Goal: Task Accomplishment & Management: Use online tool/utility

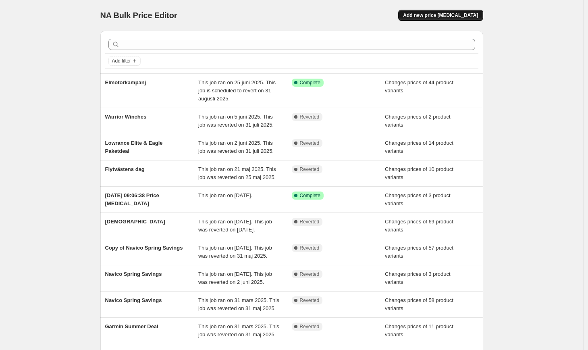
click at [467, 14] on span "Add new price [MEDICAL_DATA]" at bounding box center [440, 15] width 75 height 6
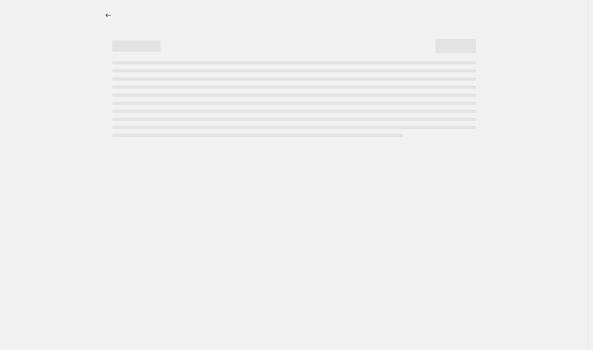
select select "percentage"
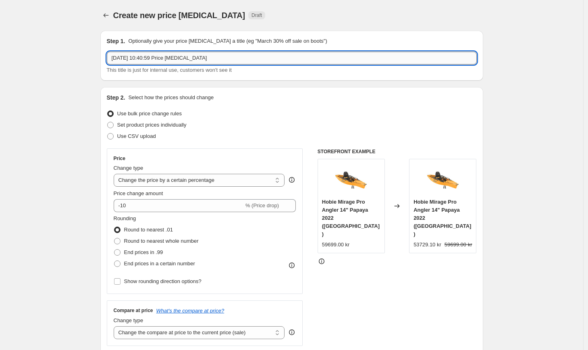
drag, startPoint x: 246, startPoint y: 60, endPoint x: 108, endPoint y: 52, distance: 137.4
click at [108, 52] on div "Step 1. Optionally give your price [MEDICAL_DATA] a title (eg "March 30% off sa…" at bounding box center [291, 56] width 383 height 50
type input "Garmin Instinct SOA"
click at [181, 125] on span "Set product prices individually" at bounding box center [151, 125] width 69 height 6
click at [108, 122] on input "Set product prices individually" at bounding box center [107, 122] width 0 height 0
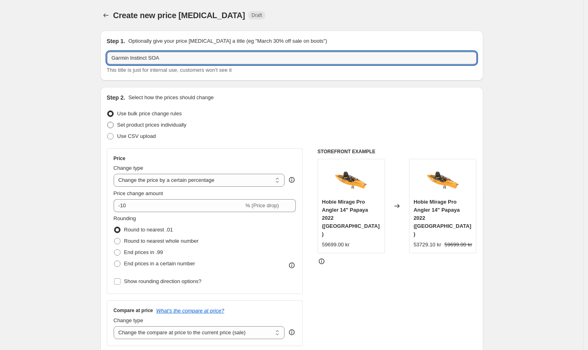
radio input "true"
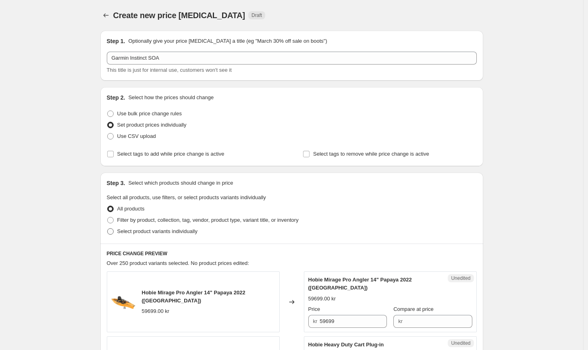
click at [195, 236] on label "Select product variants individually" at bounding box center [152, 231] width 91 height 11
click at [108, 229] on input "Select product variants individually" at bounding box center [107, 228] width 0 height 0
radio input "true"
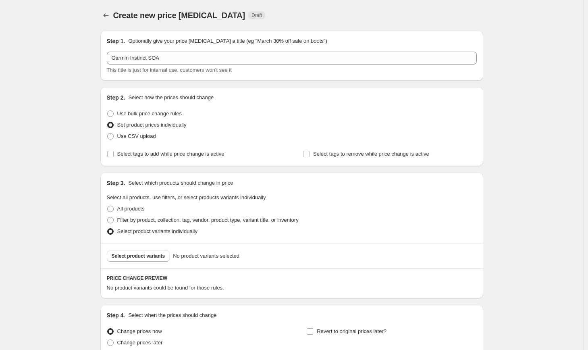
scroll to position [73, 0]
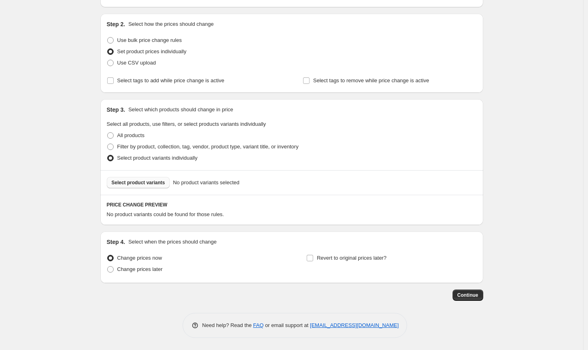
click at [150, 186] on button "Select product variants" at bounding box center [138, 182] width 63 height 11
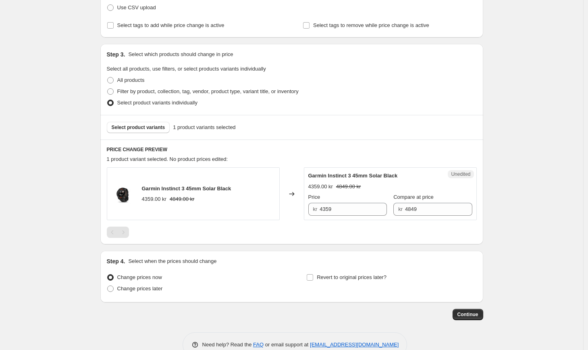
scroll to position [148, 0]
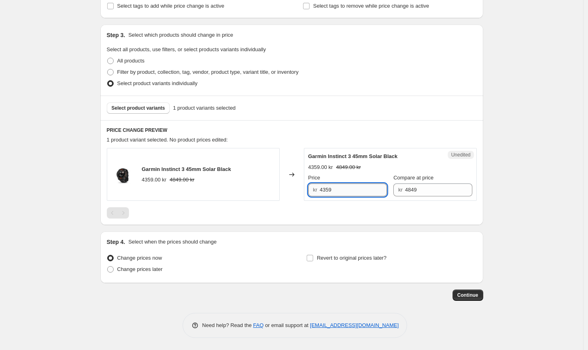
click at [356, 188] on input "4359" at bounding box center [353, 190] width 67 height 13
drag, startPoint x: 346, startPoint y: 191, endPoint x: 298, endPoint y: 184, distance: 49.0
click at [298, 184] on div "Garmin Instinct 3 45mm Solar Black 4359.00 kr 4849.00 kr Changed to Unedited Ga…" at bounding box center [292, 174] width 370 height 53
type input "3799"
click at [143, 104] on button "Select product variants" at bounding box center [138, 107] width 63 height 11
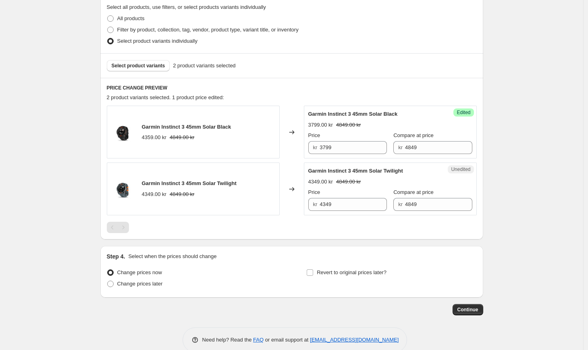
scroll to position [194, 0]
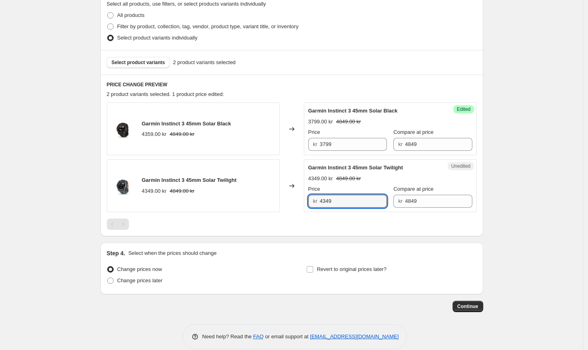
drag, startPoint x: 345, startPoint y: 202, endPoint x: 290, endPoint y: 196, distance: 56.0
click at [290, 196] on div "Garmin Instinct 3 45mm Solar Twilight 4349.00 kr 4849.00 kr Changed to Unedited…" at bounding box center [292, 185] width 370 height 53
type input "3799"
click at [296, 217] on div "Garmin Instinct 3 45mm Solar Black 4359.00 kr 4849.00 kr Changed to Success Edi…" at bounding box center [292, 165] width 370 height 127
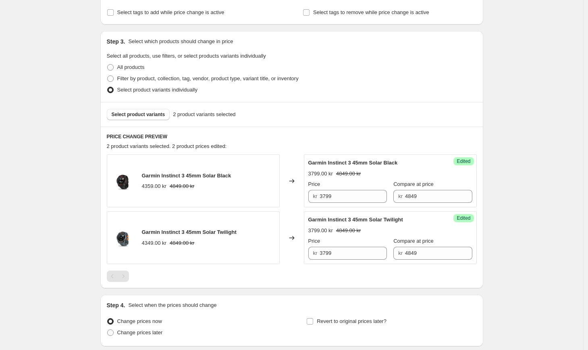
scroll to position [140, 0]
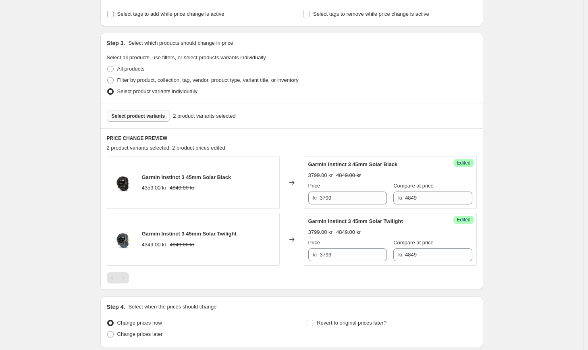
click at [142, 111] on button "Select product variants" at bounding box center [138, 116] width 63 height 11
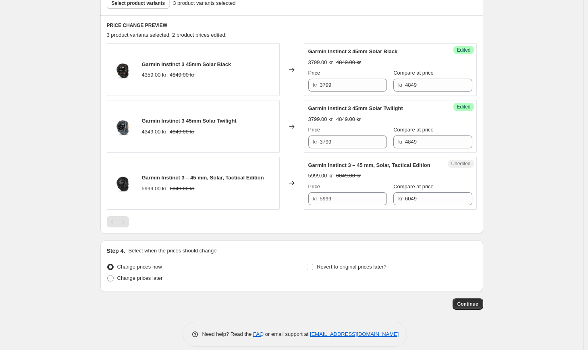
scroll to position [260, 0]
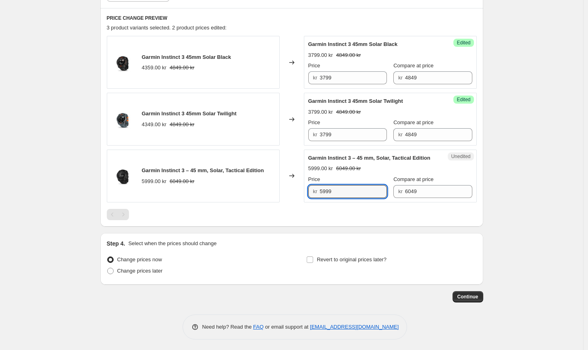
drag, startPoint x: 343, startPoint y: 201, endPoint x: 300, endPoint y: 194, distance: 44.0
click at [300, 194] on div "Garmin Instinct 3 – 45 mm, Solar, Tactical Edition 5999.00 kr 6049.00 kr Change…" at bounding box center [292, 176] width 370 height 53
type input "5199"
click at [306, 220] on div at bounding box center [292, 214] width 370 height 11
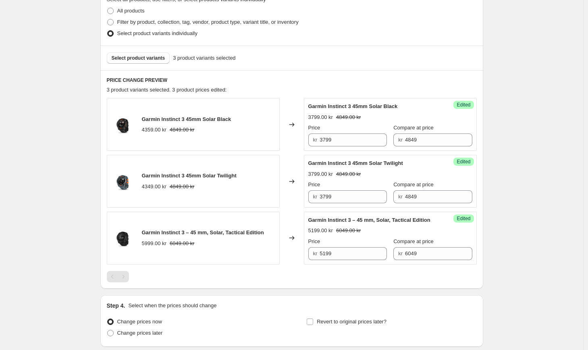
scroll to position [189, 0]
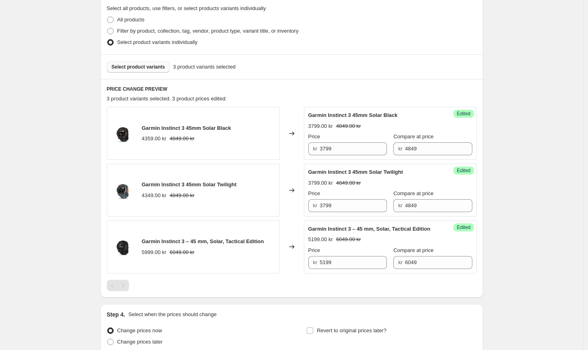
click at [139, 66] on span "Select product variants" at bounding box center [139, 67] width 54 height 6
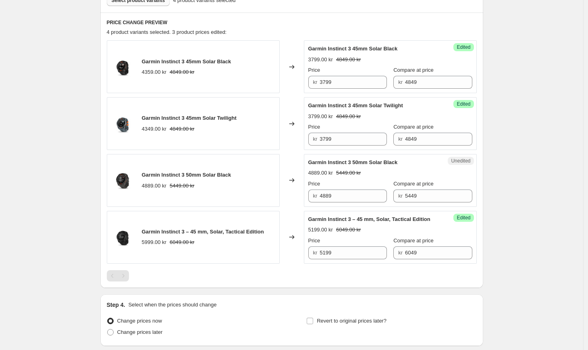
scroll to position [257, 0]
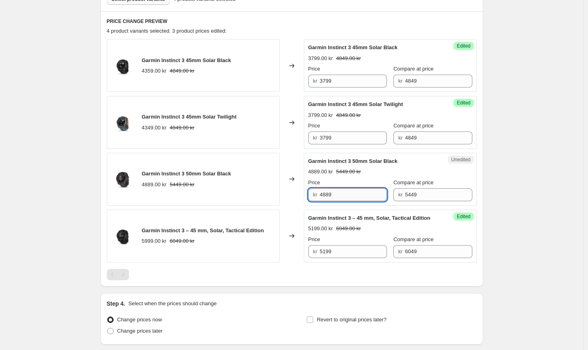
click at [346, 197] on input "4889" at bounding box center [353, 194] width 67 height 13
drag, startPoint x: 346, startPoint y: 195, endPoint x: 317, endPoint y: 194, distance: 29.1
click at [317, 194] on div "kr 4889" at bounding box center [348, 194] width 79 height 13
type input "4299"
click at [527, 235] on div "Create new price [MEDICAL_DATA]. This page is ready Create new price [MEDICAL_D…" at bounding box center [292, 77] width 584 height 669
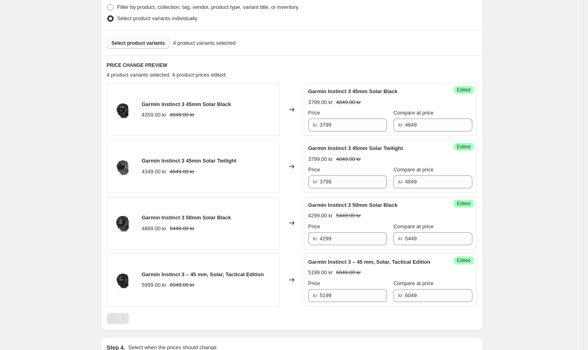
scroll to position [209, 0]
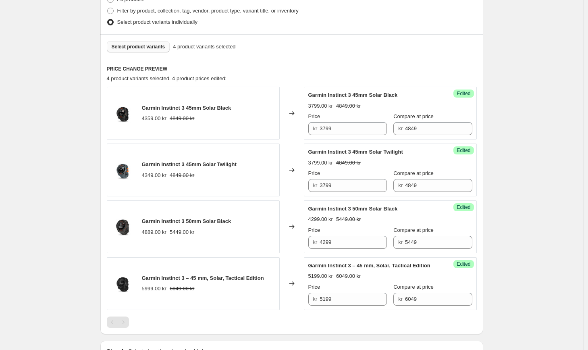
click at [146, 50] on span "Select product variants" at bounding box center [139, 47] width 54 height 6
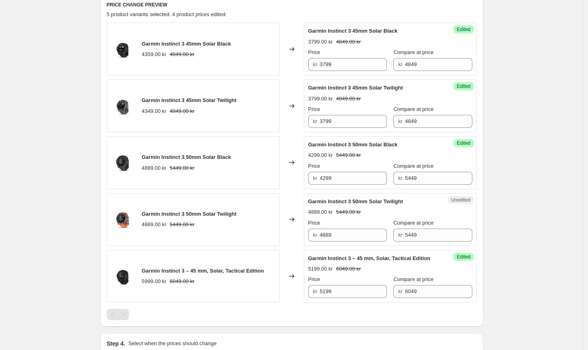
scroll to position [320, 0]
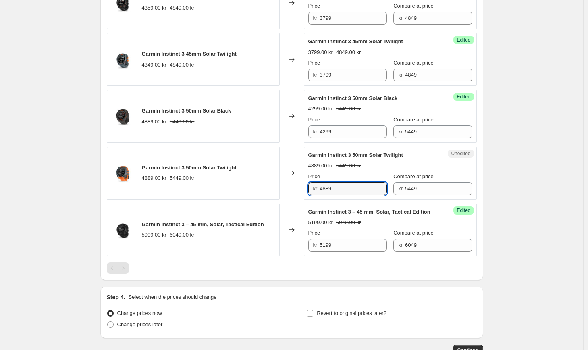
drag, startPoint x: 348, startPoint y: 194, endPoint x: 292, endPoint y: 187, distance: 55.6
click at [292, 187] on div "Garmin Instinct 3 50mm Solar Twilight 4889.00 kr 5449.00 kr Changed to Unedited…" at bounding box center [292, 173] width 370 height 53
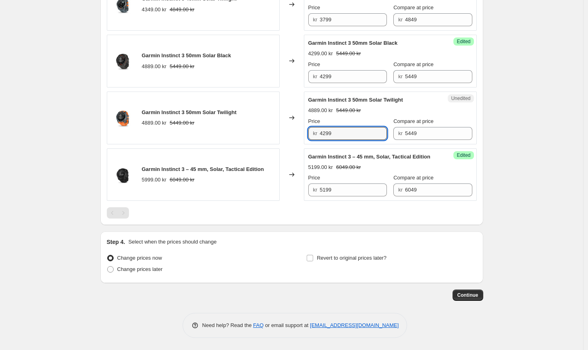
scroll to position [383, 0]
type input "4299"
click at [150, 272] on span "Change prices later" at bounding box center [140, 269] width 46 height 6
click at [108, 267] on input "Change prices later" at bounding box center [107, 266] width 0 height 0
radio input "true"
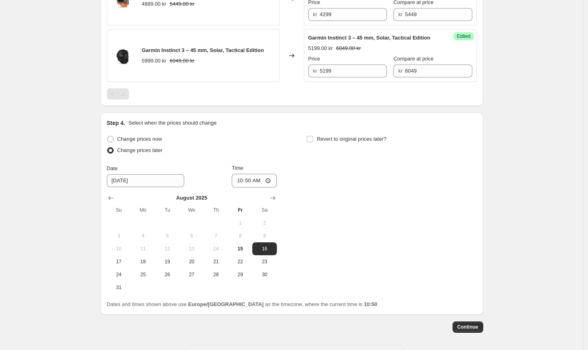
scroll to position [494, 0]
click at [114, 265] on span "17" at bounding box center [119, 262] width 18 height 6
type input "[DATE]"
click at [251, 188] on input "10:50" at bounding box center [254, 181] width 45 height 14
type input "17:00"
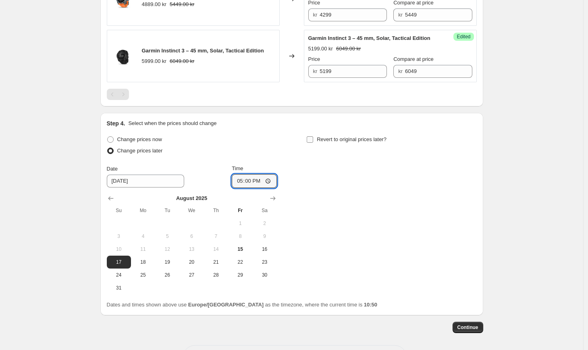
click at [310, 143] on input "Revert to original prices later?" at bounding box center [310, 139] width 6 height 6
checkbox input "true"
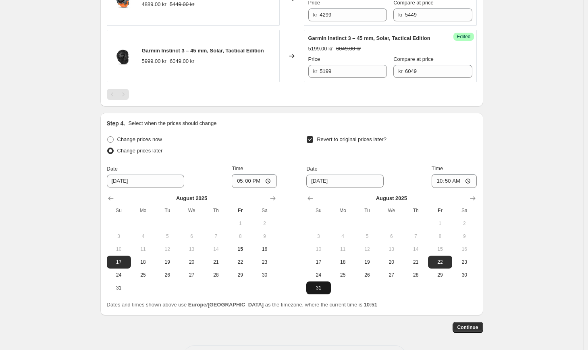
click at [320, 291] on span "31" at bounding box center [319, 288] width 18 height 6
type input "[DATE]"
click at [453, 188] on input "10:50" at bounding box center [454, 181] width 45 height 14
type input "23:59"
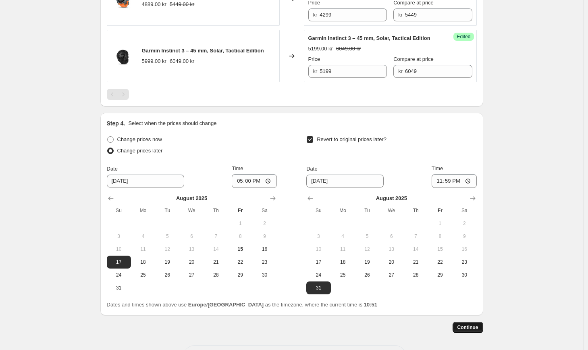
click at [476, 331] on span "Continue" at bounding box center [468, 327] width 21 height 6
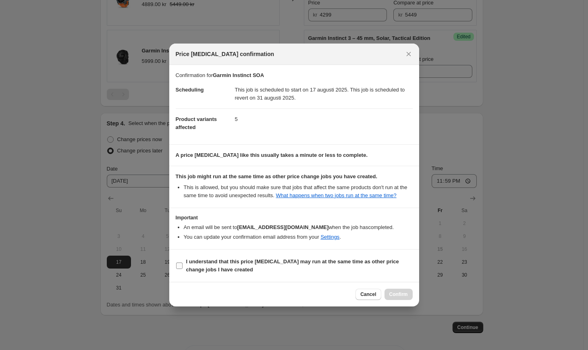
click at [248, 266] on b "I understand that this price [MEDICAL_DATA] may run at the same time as other p…" at bounding box center [292, 266] width 213 height 14
click at [183, 266] on input "I understand that this price [MEDICAL_DATA] may run at the same time as other p…" at bounding box center [179, 266] width 6 height 6
checkbox input "true"
click at [397, 297] on span "Confirm" at bounding box center [399, 294] width 19 height 6
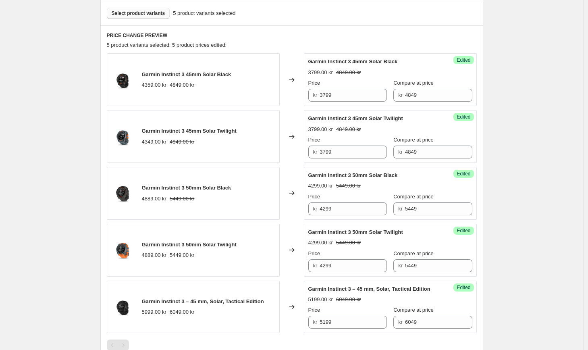
scroll to position [281, 0]
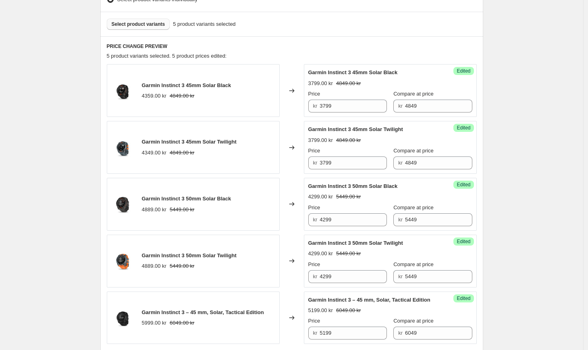
click at [133, 24] on span "Select product variants" at bounding box center [139, 24] width 54 height 6
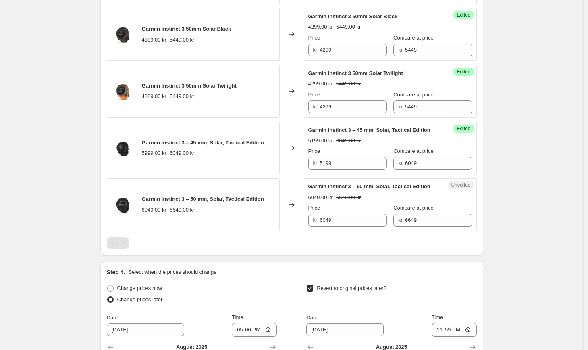
scroll to position [472, 0]
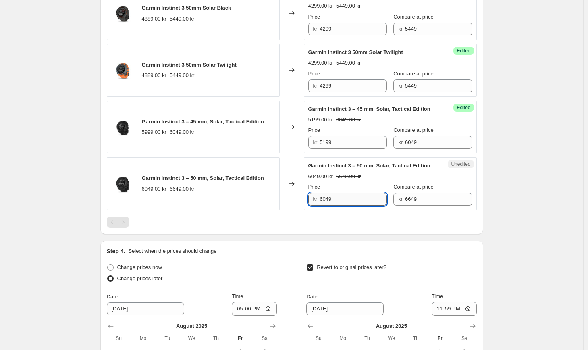
click at [346, 206] on input "6049" at bounding box center [353, 199] width 67 height 13
drag, startPoint x: 352, startPoint y: 218, endPoint x: 313, endPoint y: 215, distance: 39.3
click at [313, 206] on div "kr 6049" at bounding box center [348, 199] width 79 height 13
type input "5399"
click at [347, 228] on div at bounding box center [292, 222] width 370 height 11
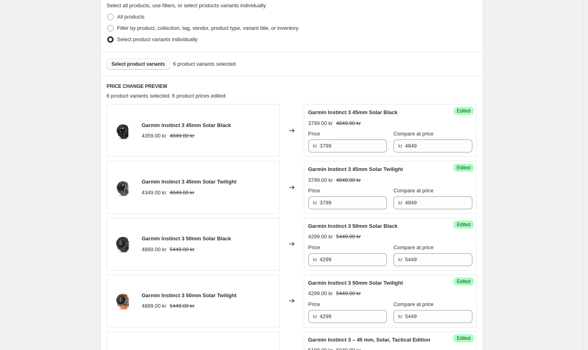
scroll to position [240, 0]
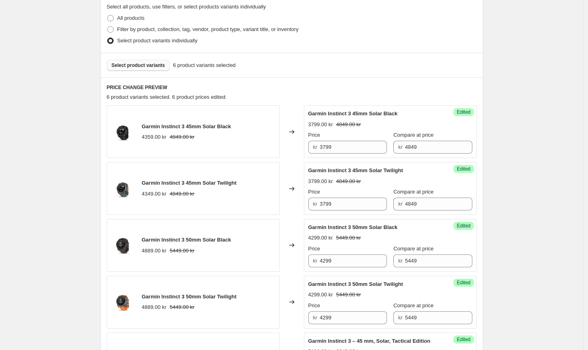
click at [144, 63] on span "Select product variants" at bounding box center [139, 65] width 54 height 6
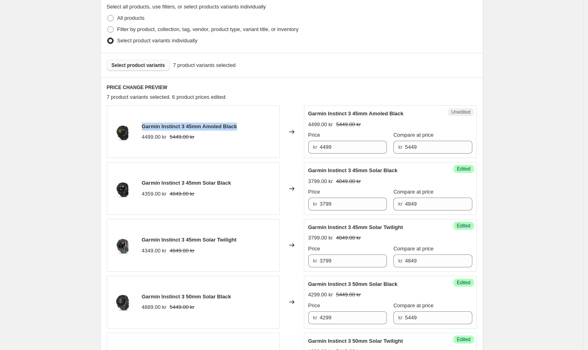
drag, startPoint x: 246, startPoint y: 126, endPoint x: 144, endPoint y: 124, distance: 101.7
click at [144, 124] on div "Garmin Instinct 3 45mm Amoled Black 4499.00 kr 5449.00 kr" at bounding box center [193, 131] width 173 height 53
copy span "Garmin Instinct 3 45mm Amoled Black"
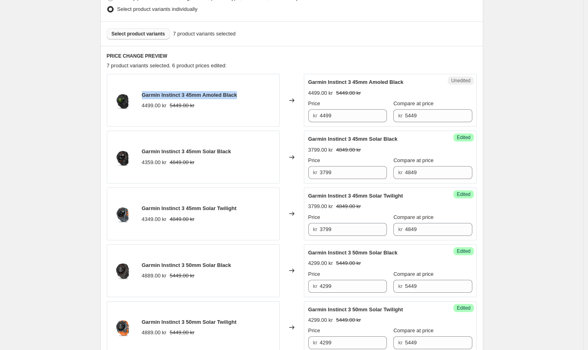
scroll to position [271, 0]
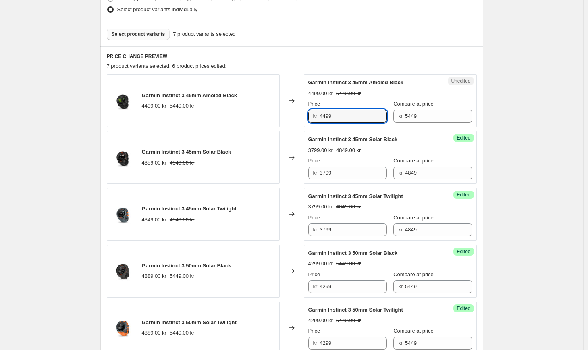
drag, startPoint x: 346, startPoint y: 117, endPoint x: 295, endPoint y: 115, distance: 50.9
click at [295, 115] on div "Garmin Instinct 3 45mm Amoled Black 4499.00 kr 5449.00 kr Changed to Unedited G…" at bounding box center [292, 100] width 370 height 53
type input "4199"
click at [538, 151] on div "Garmin Instinct SOA. This page is ready Garmin Instinct SOA Info Scheduled Copy…" at bounding box center [292, 248] width 584 height 1039
click at [150, 34] on span "Select product variants" at bounding box center [139, 34] width 54 height 6
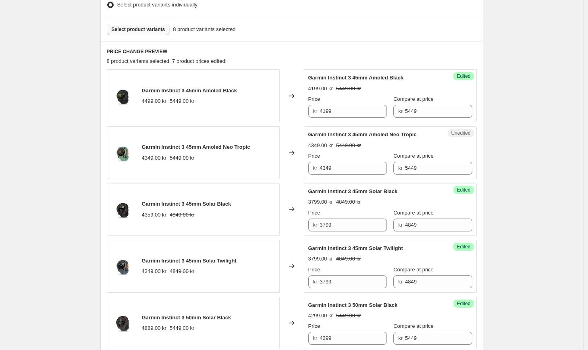
scroll to position [321, 0]
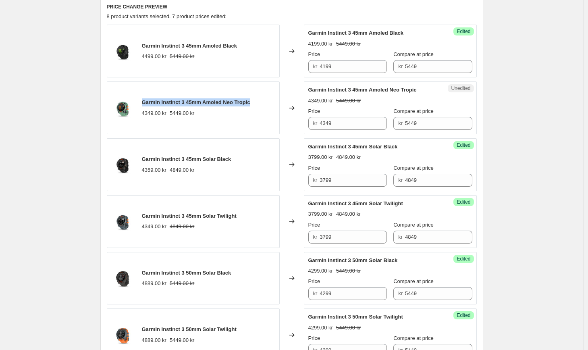
drag, startPoint x: 258, startPoint y: 103, endPoint x: 143, endPoint y: 102, distance: 115.0
click at [143, 102] on div "Garmin Instinct 3 45mm Amoled Neo Tropic 4349.00 kr 5449.00 kr" at bounding box center [193, 107] width 173 height 53
copy span "Garmin Instinct 3 45mm Amoled Neo Tropic"
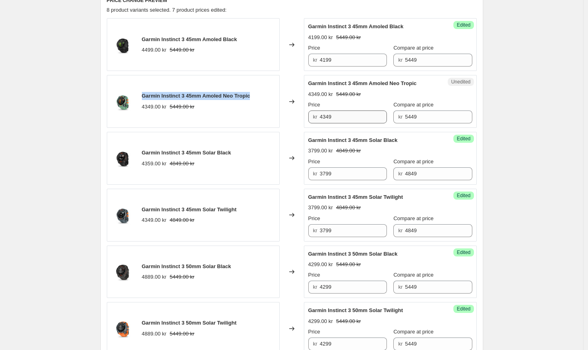
scroll to position [329, 0]
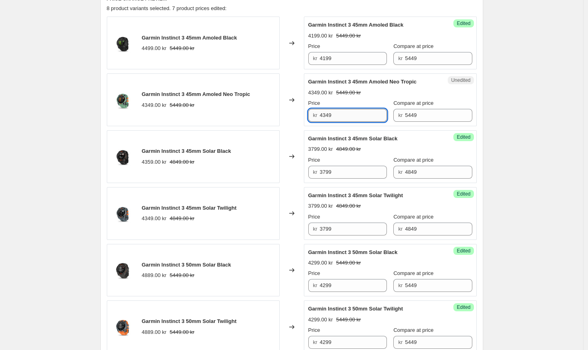
click at [353, 115] on input "4349" at bounding box center [353, 115] width 67 height 13
drag, startPoint x: 353, startPoint y: 115, endPoint x: 297, endPoint y: 114, distance: 55.7
click at [297, 114] on div "Garmin Instinct 3 45mm Amoled Neo Tropic 4349.00 kr 5449.00 kr Changed to Unedi…" at bounding box center [292, 99] width 370 height 53
type input "4199"
click at [549, 133] on div "Garmin Instinct SOA. This page is ready Garmin Instinct SOA Info Scheduled Copy…" at bounding box center [292, 219] width 584 height 1096
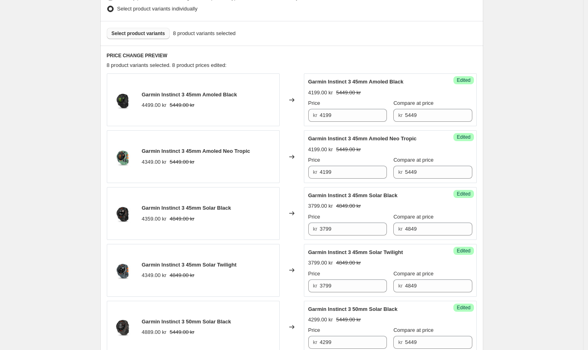
scroll to position [264, 0]
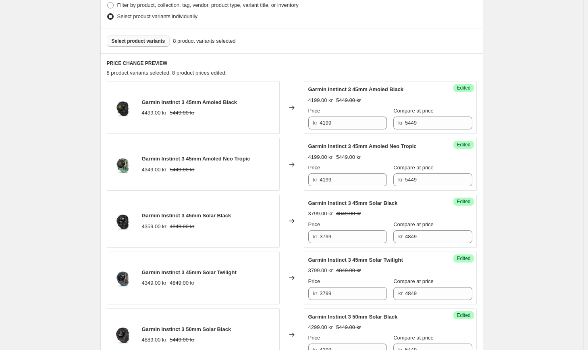
click at [151, 42] on span "Select product variants" at bounding box center [139, 41] width 54 height 6
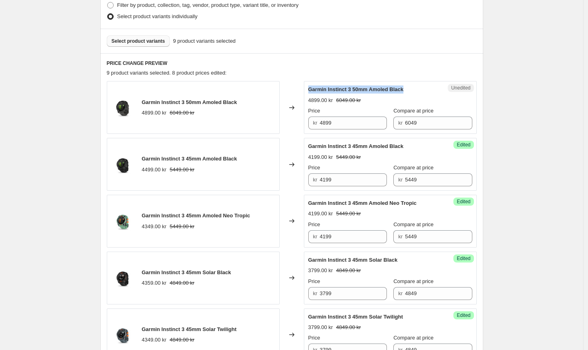
drag, startPoint x: 416, startPoint y: 88, endPoint x: 310, endPoint y: 87, distance: 105.7
click at [310, 87] on div "Unedited Garmin Instinct 3 50mm Amoled Black 4899.00 kr 6049.00 kr Price kr 489…" at bounding box center [390, 107] width 173 height 53
copy span "Garmin Instinct 3 50mm Amoled Black"
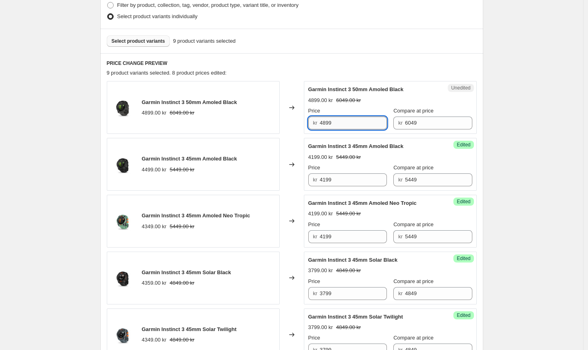
click at [368, 123] on input "4899" at bounding box center [353, 123] width 67 height 13
drag, startPoint x: 360, startPoint y: 125, endPoint x: 296, endPoint y: 124, distance: 63.7
click at [296, 124] on div "Garmin Instinct 3 50mm Amoled Black 4899.00 kr 6049.00 kr Changed to Unedited G…" at bounding box center [292, 107] width 370 height 53
drag, startPoint x: 339, startPoint y: 123, endPoint x: 288, endPoint y: 117, distance: 51.1
click at [289, 118] on div "Garmin Instinct 3 50mm Amoled Black 4899.00 kr 6049.00 kr Changed to Unedited G…" at bounding box center [292, 107] width 370 height 53
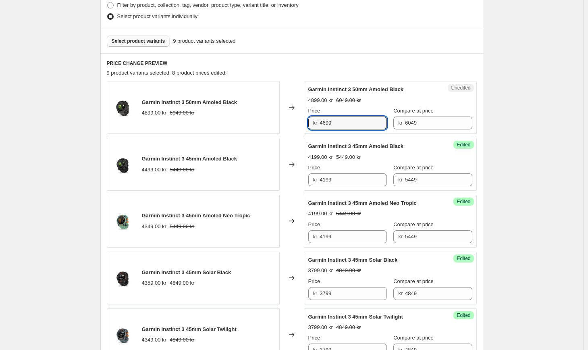
type input "4699"
click at [486, 113] on div "Garmin Instinct SOA. This page is ready Garmin Instinct SOA Info Scheduled Copy…" at bounding box center [292, 312] width 403 height 1152
click at [138, 43] on span "Select product variants" at bounding box center [139, 41] width 54 height 6
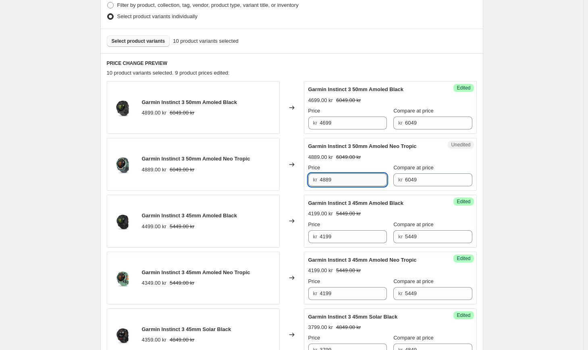
click at [348, 181] on input "4889" at bounding box center [353, 179] width 67 height 13
drag, startPoint x: 258, startPoint y: 157, endPoint x: 151, endPoint y: 152, distance: 107.4
click at [151, 152] on div "Garmin Instinct 3 50mm Amoled Neo Tropic 4889.00 kr 6049.00 kr" at bounding box center [193, 164] width 173 height 53
copy span "Garmin Instinct 3 50mm Amoled Neo Tropic"
click at [358, 184] on input "4889" at bounding box center [353, 179] width 67 height 13
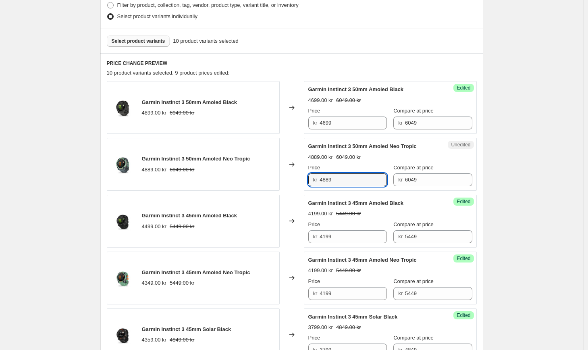
drag, startPoint x: 358, startPoint y: 184, endPoint x: 296, endPoint y: 177, distance: 62.5
click at [296, 177] on div "Garmin Instinct 3 50mm Amoled Neo Tropic 4889.00 kr 6049.00 kr Changed to Unedi…" at bounding box center [292, 164] width 370 height 53
type input "5"
type input "4699"
click at [507, 132] on div "Garmin Instinct SOA. This page is ready Garmin Instinct SOA Info Scheduled Copy…" at bounding box center [292, 340] width 584 height 1209
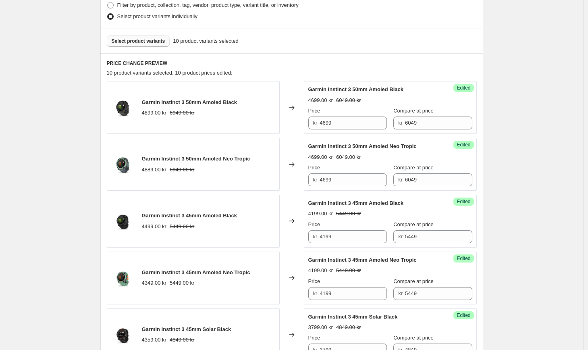
click at [130, 42] on span "Select product variants" at bounding box center [139, 41] width 54 height 6
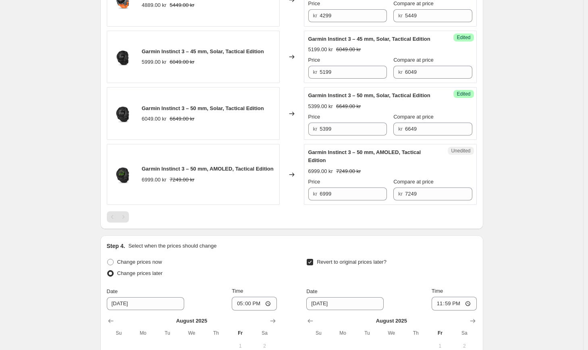
scroll to position [785, 0]
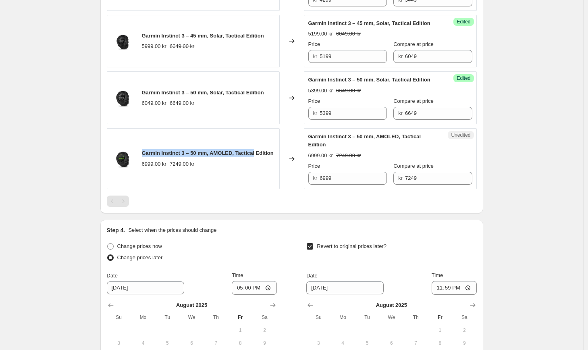
drag, startPoint x: 263, startPoint y: 165, endPoint x: 146, endPoint y: 166, distance: 117.0
click at [146, 157] on div "Garmin Instinct 3 – 50 mm, AMOLED, Tactical Edition" at bounding box center [208, 153] width 132 height 8
click at [166, 157] on div "Garmin Instinct 3 – 50 mm, AMOLED, Tactical Edition" at bounding box center [208, 153] width 132 height 8
drag, startPoint x: 166, startPoint y: 172, endPoint x: 143, endPoint y: 169, distance: 23.2
click at [143, 169] on div "Garmin Instinct 3 – 50 mm, AMOLED, Tactical Edition 6999.00 kr 7249.00 kr" at bounding box center [193, 158] width 173 height 61
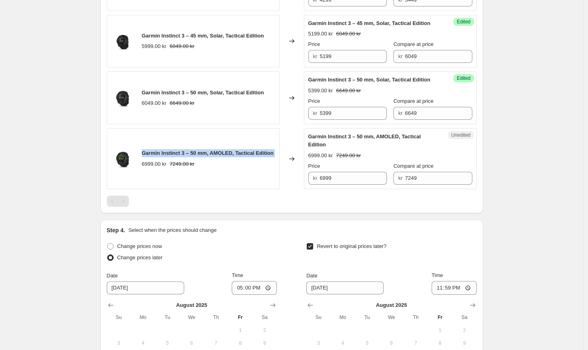
copy span "Garmin Instinct 3 – 50 mm, AMOLED, Tactical Edition"
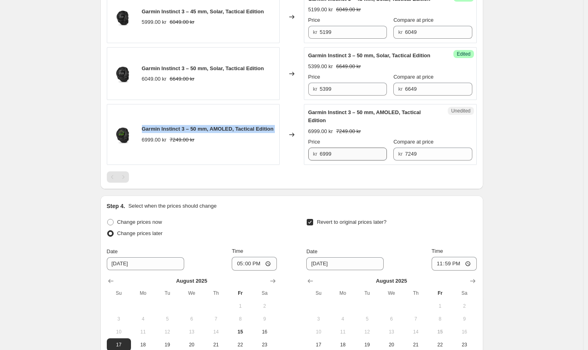
scroll to position [810, 0]
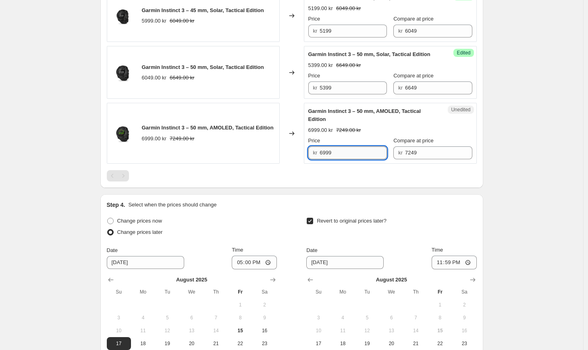
click at [345, 159] on input "6999" at bounding box center [353, 152] width 67 height 13
click at [329, 159] on input "6999" at bounding box center [353, 152] width 67 height 13
type input "6799"
click at [364, 181] on div at bounding box center [292, 175] width 370 height 11
click at [328, 159] on input "6799" at bounding box center [353, 152] width 67 height 13
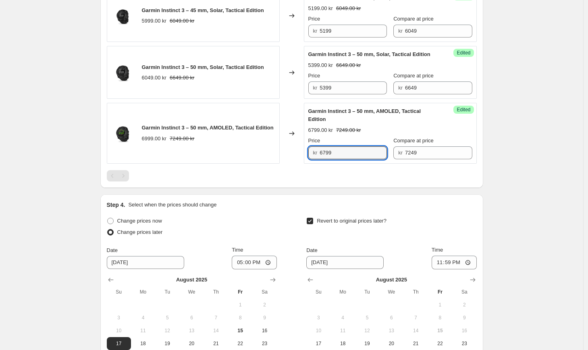
click at [328, 181] on div at bounding box center [292, 175] width 370 height 11
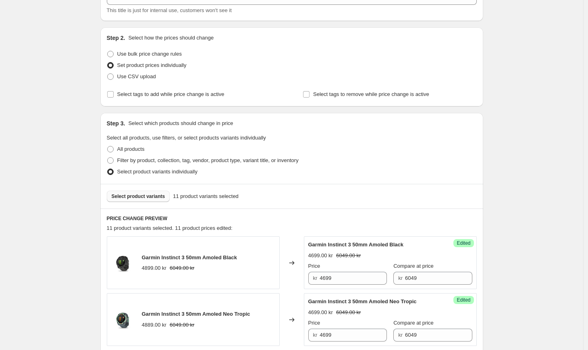
scroll to position [112, 0]
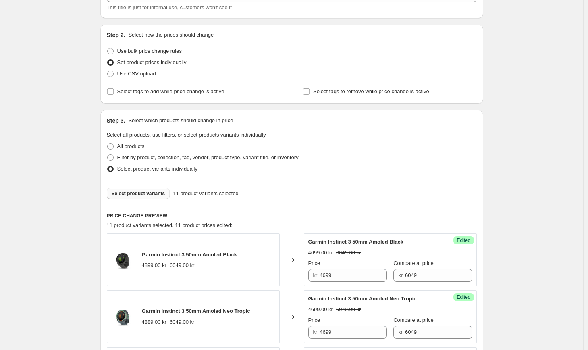
click at [146, 194] on span "Select product variants" at bounding box center [139, 193] width 54 height 6
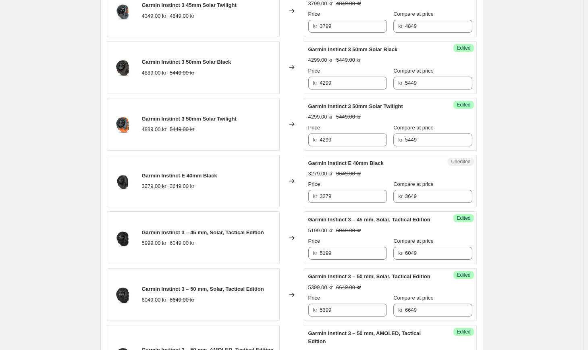
scroll to position [647, 0]
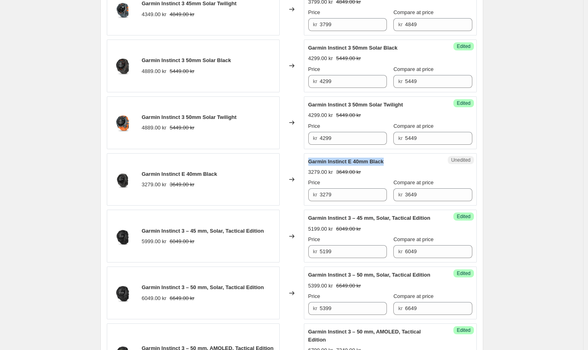
drag, startPoint x: 390, startPoint y: 163, endPoint x: 311, endPoint y: 160, distance: 79.1
click at [311, 160] on div "Garmin Instinct E 40mm Black" at bounding box center [375, 162] width 132 height 8
copy span "Garmin Instinct E 40mm Black"
click at [354, 195] on input "3279" at bounding box center [353, 194] width 67 height 13
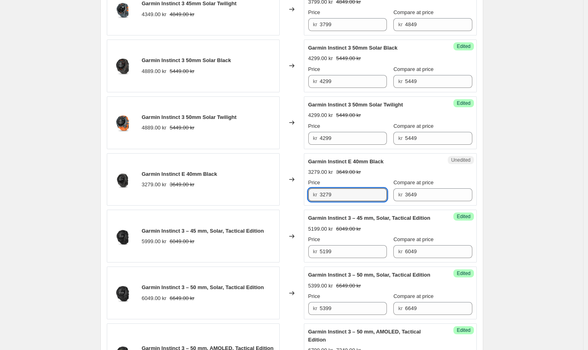
drag, startPoint x: 354, startPoint y: 195, endPoint x: 293, endPoint y: 194, distance: 61.3
click at [293, 194] on div "Garmin Instinct E 40mm Black 3279.00 kr 3649.00 kr Changed to Unedited Garmin I…" at bounding box center [292, 179] width 370 height 53
type input "2799"
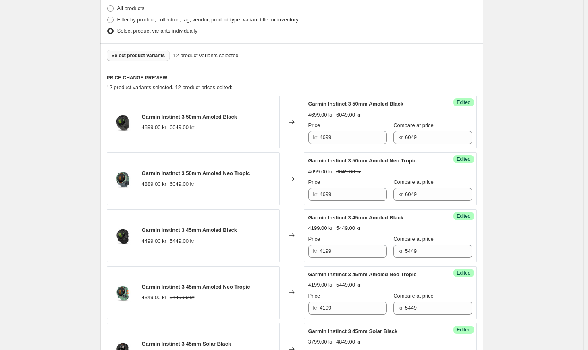
scroll to position [228, 0]
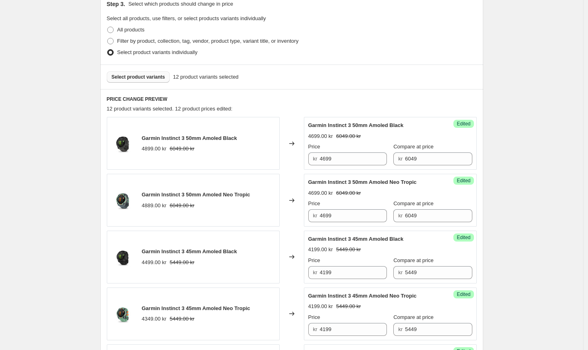
click at [151, 75] on span "Select product variants" at bounding box center [139, 77] width 54 height 6
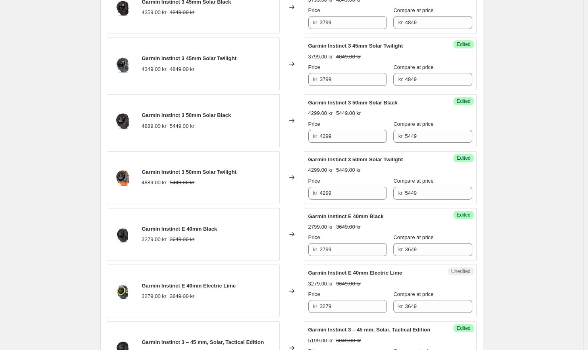
scroll to position [639, 0]
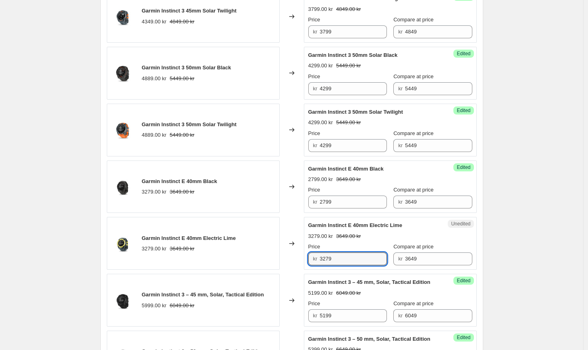
drag, startPoint x: 343, startPoint y: 261, endPoint x: 302, endPoint y: 253, distance: 41.5
click at [304, 254] on div "Garmin Instinct E 40mm Electric Lime 3279.00 kr 3649.00 kr Changed to Unedited …" at bounding box center [292, 243] width 370 height 53
type input "2799"
click at [532, 284] on div "Garmin Instinct SOA. This page is ready Garmin Instinct SOA Info Scheduled Copy…" at bounding box center [292, 55] width 584 height 1388
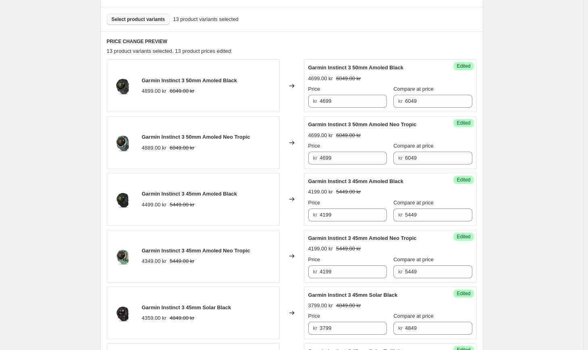
scroll to position [274, 0]
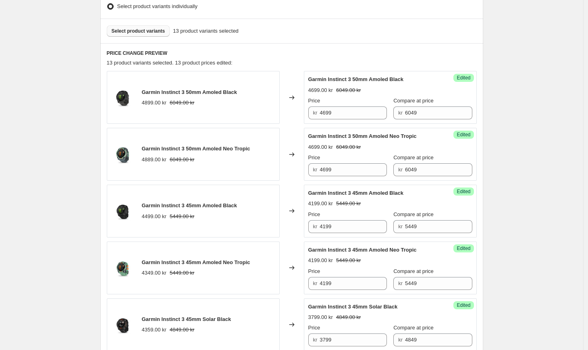
click at [149, 35] on button "Select product variants" at bounding box center [138, 30] width 63 height 11
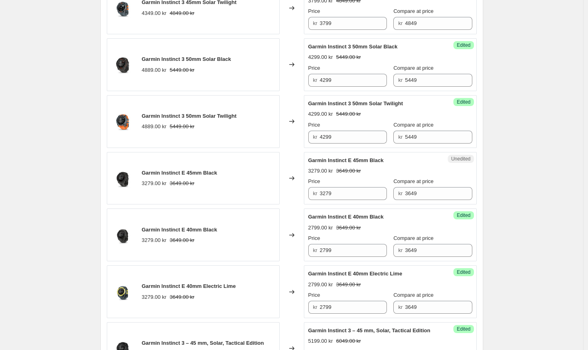
scroll to position [649, 0]
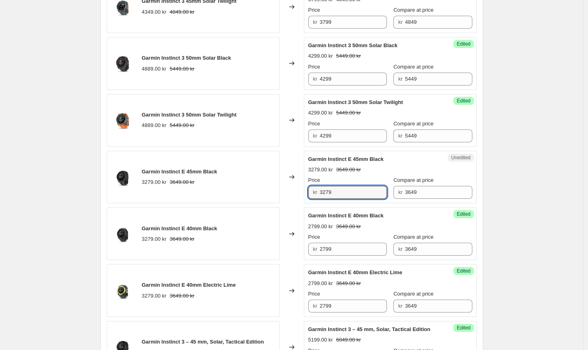
drag, startPoint x: 345, startPoint y: 193, endPoint x: 307, endPoint y: 186, distance: 38.1
click at [307, 186] on div "Unedited Garmin Instinct E 45mm Black 3279.00 kr 3649.00 kr Price kr 3279 Compa…" at bounding box center [390, 177] width 173 height 53
type input "2799"
click at [541, 188] on div "Garmin Instinct SOA. This page is ready Garmin Instinct SOA Info Scheduled Copy…" at bounding box center [292, 73] width 584 height 1444
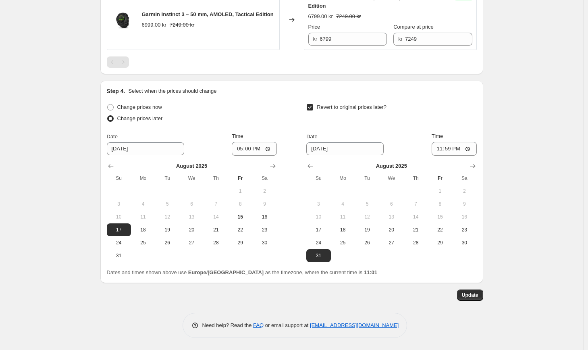
scroll to position [1110, 0]
click at [476, 298] on span "Update" at bounding box center [470, 295] width 17 height 6
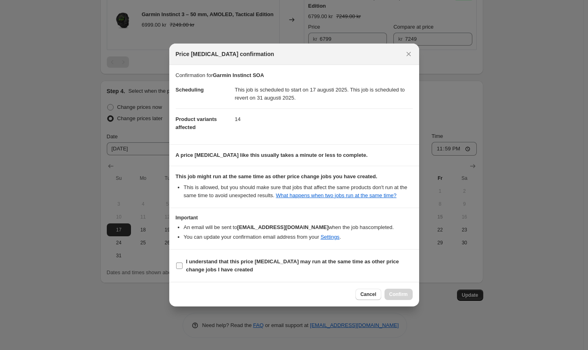
click at [265, 274] on span "I understand that this price [MEDICAL_DATA] may run at the same time as other p…" at bounding box center [299, 266] width 227 height 16
click at [183, 269] on input "I understand that this price [MEDICAL_DATA] may run at the same time as other p…" at bounding box center [179, 266] width 6 height 6
checkbox input "true"
click at [399, 298] on span "Confirm" at bounding box center [399, 294] width 19 height 6
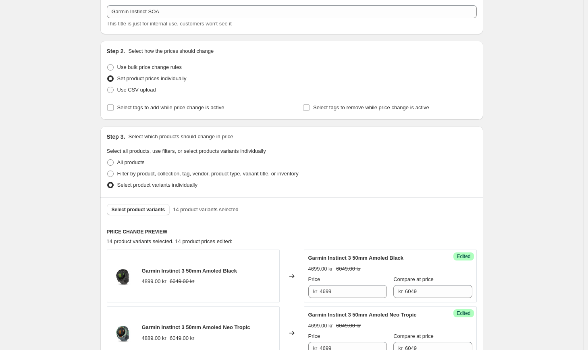
scroll to position [0, 0]
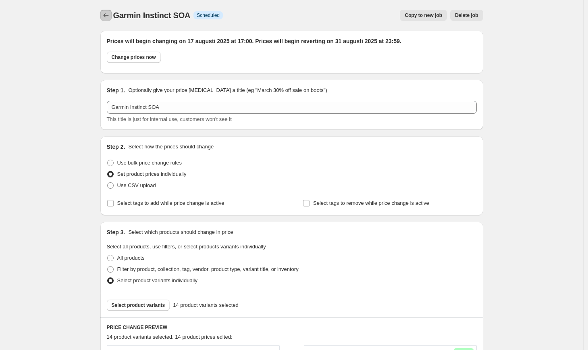
click at [107, 15] on icon "Price change jobs" at bounding box center [106, 15] width 8 height 8
